Goal: Transaction & Acquisition: Purchase product/service

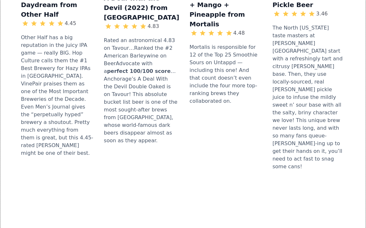
scroll to position [965, 0]
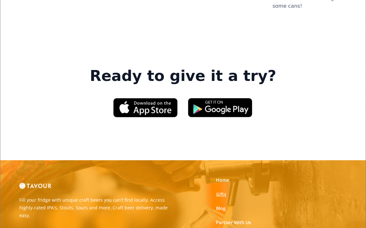
click at [219, 191] on link "Gifts" at bounding box center [221, 194] width 10 height 6
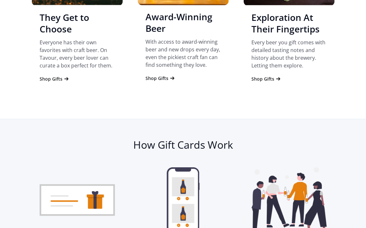
scroll to position [1192, 0]
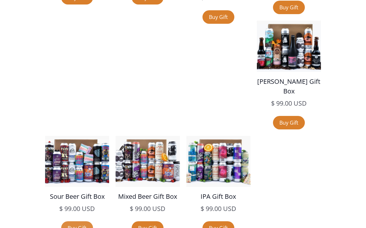
click at [93, 222] on link "Buy Gift" at bounding box center [77, 229] width 32 height 14
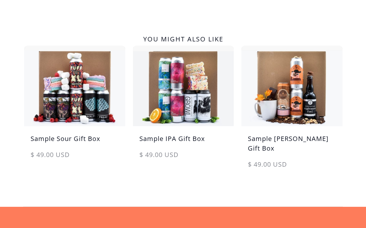
scroll to position [450, 0]
